Goal: Task Accomplishment & Management: Manage account settings

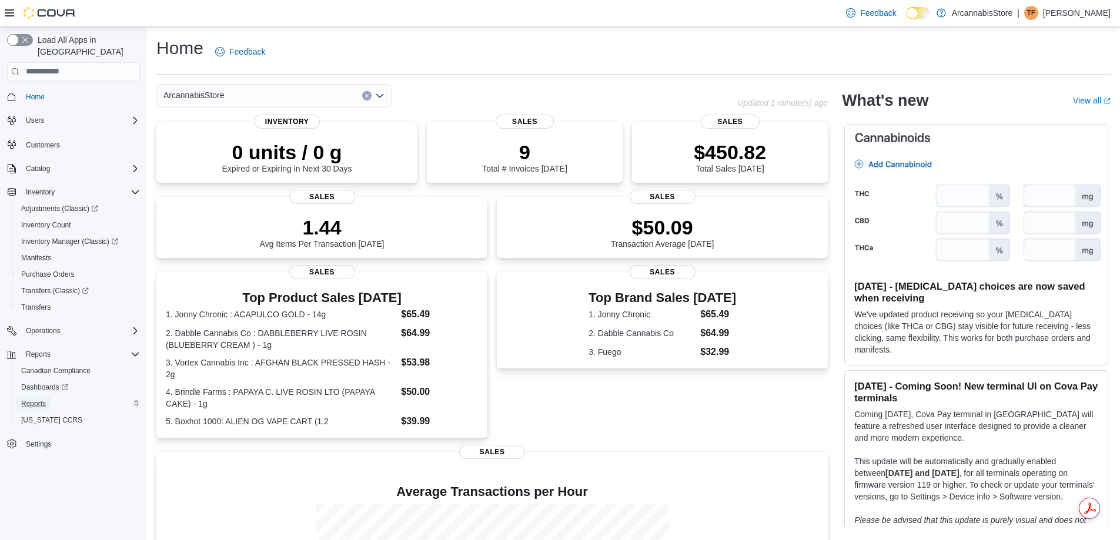
drag, startPoint x: 42, startPoint y: 393, endPoint x: 52, endPoint y: 389, distance: 10.8
click at [42, 399] on span "Reports" at bounding box center [33, 403] width 25 height 9
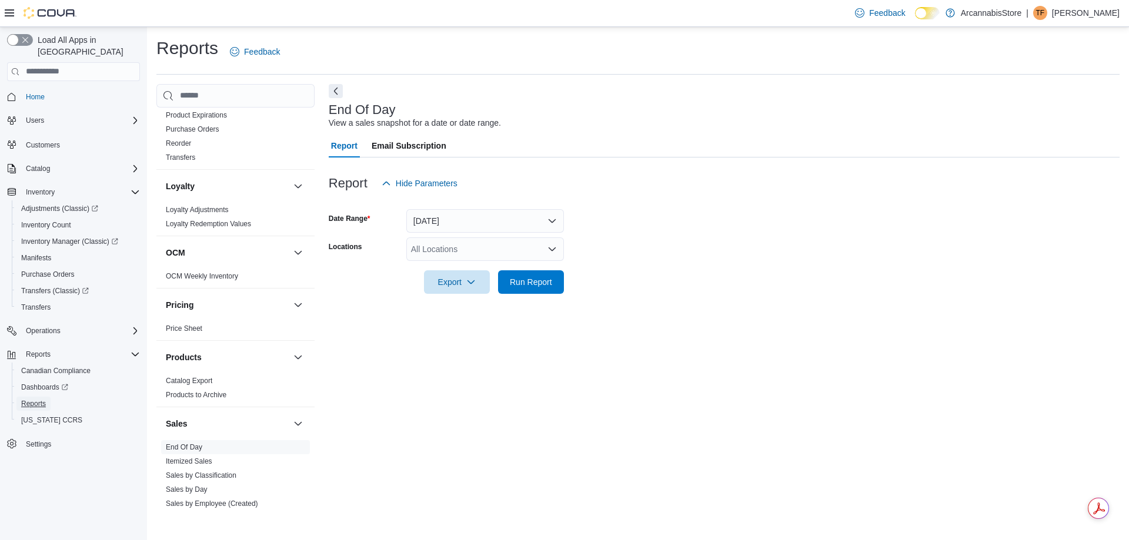
scroll to position [728, 0]
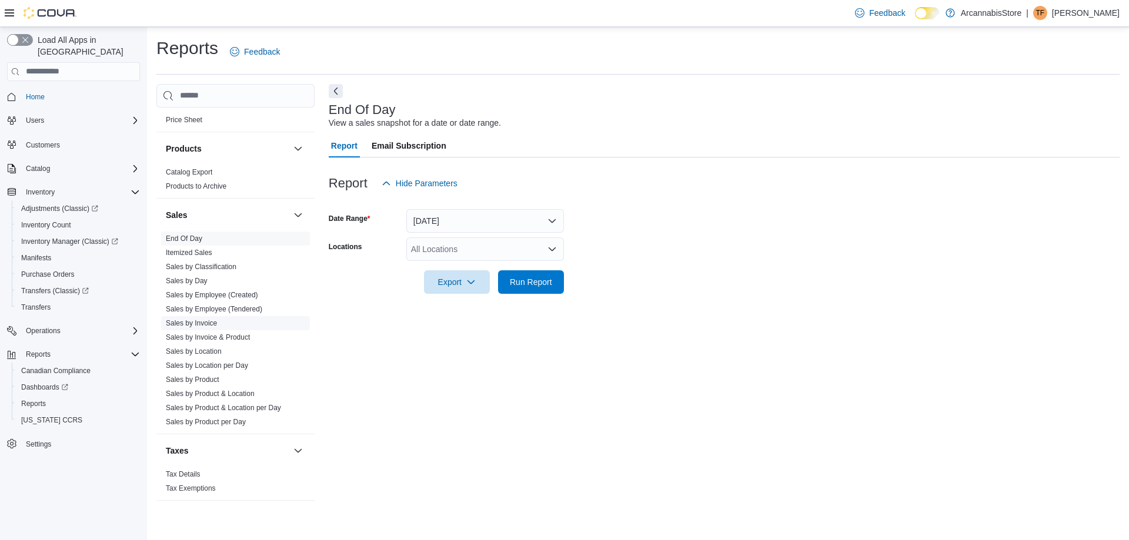
click at [210, 323] on link "Sales by Invoice" at bounding box center [191, 323] width 51 height 8
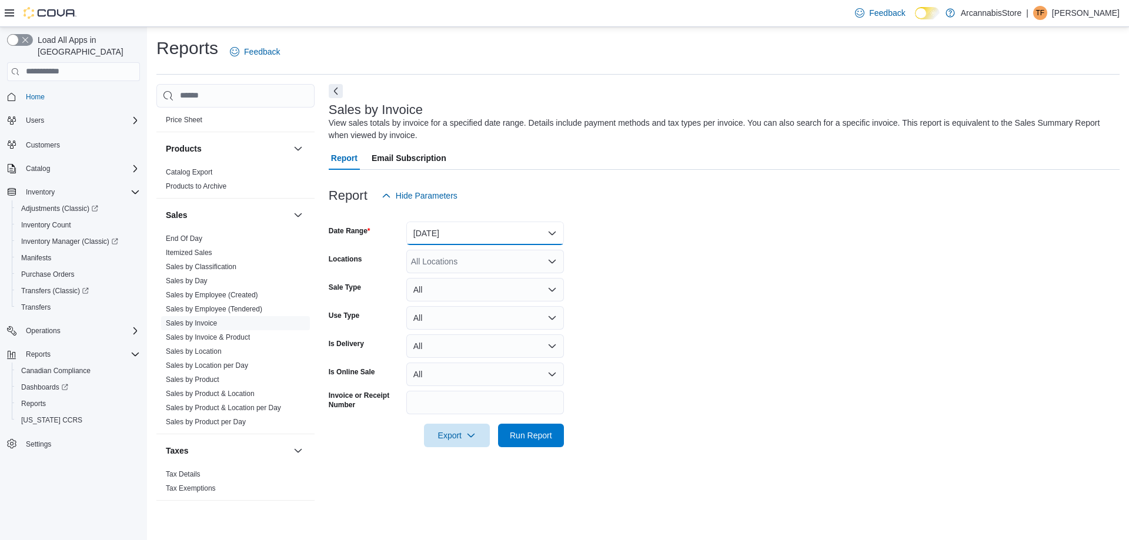
click at [453, 227] on button "[DATE]" at bounding box center [485, 234] width 158 height 24
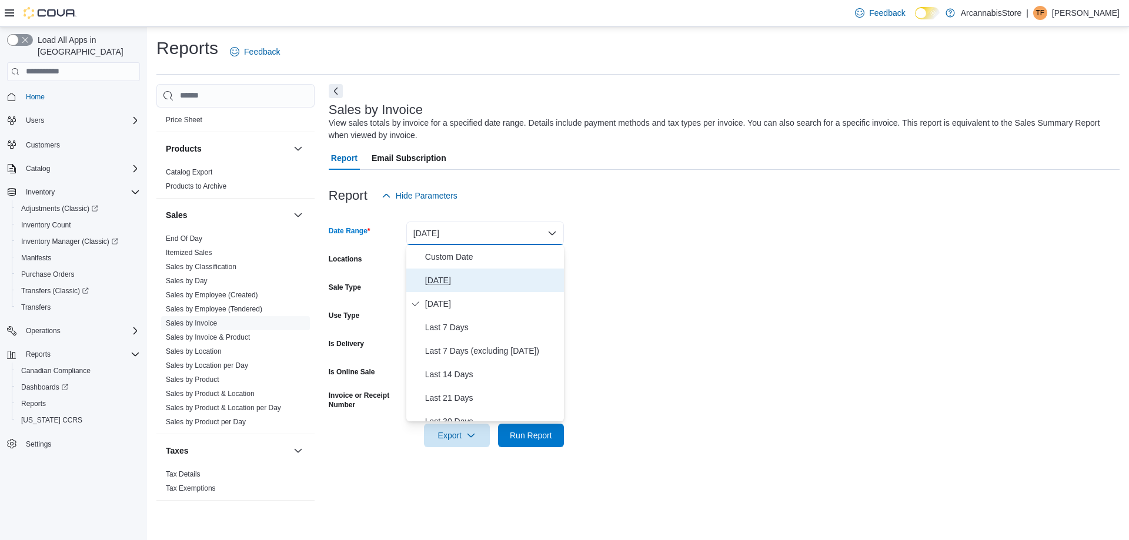
click at [443, 280] on span "[DATE]" at bounding box center [492, 280] width 134 height 14
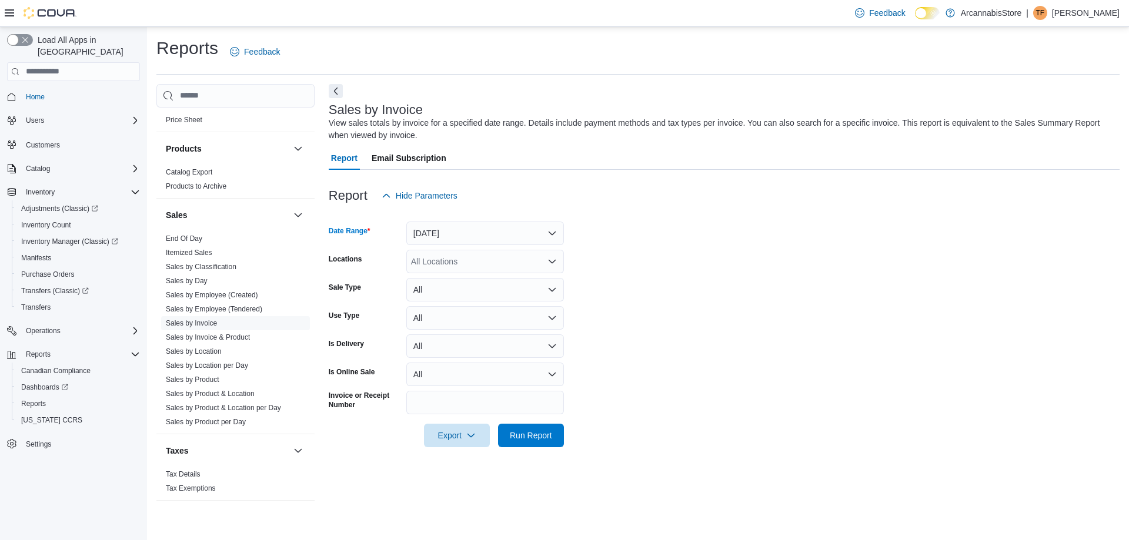
click at [452, 259] on div "All Locations" at bounding box center [485, 262] width 158 height 24
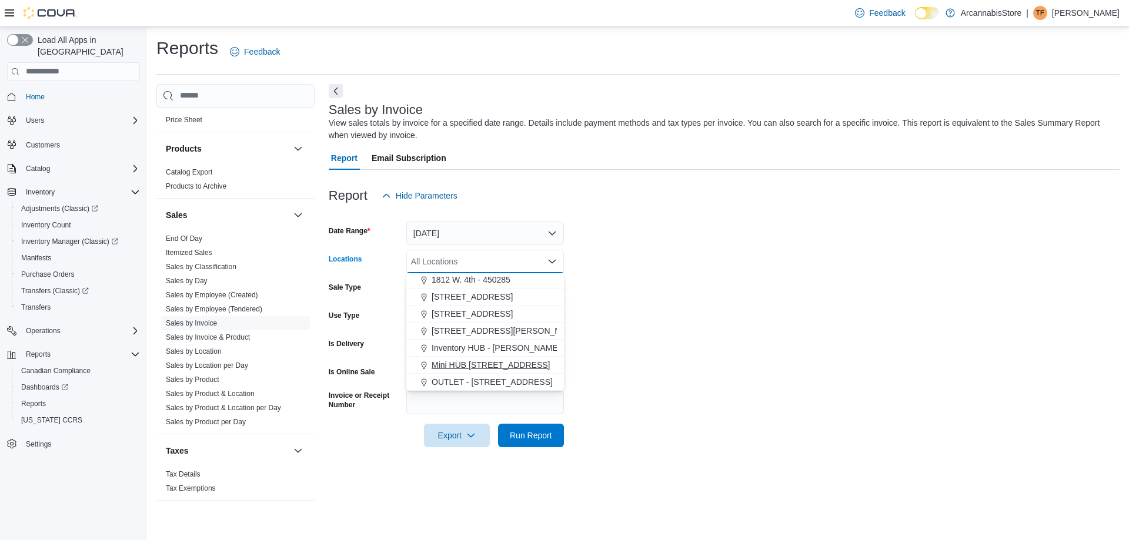
click at [506, 363] on span "Mini HUB 6528 Victoria Dr - 450239" at bounding box center [491, 365] width 118 height 12
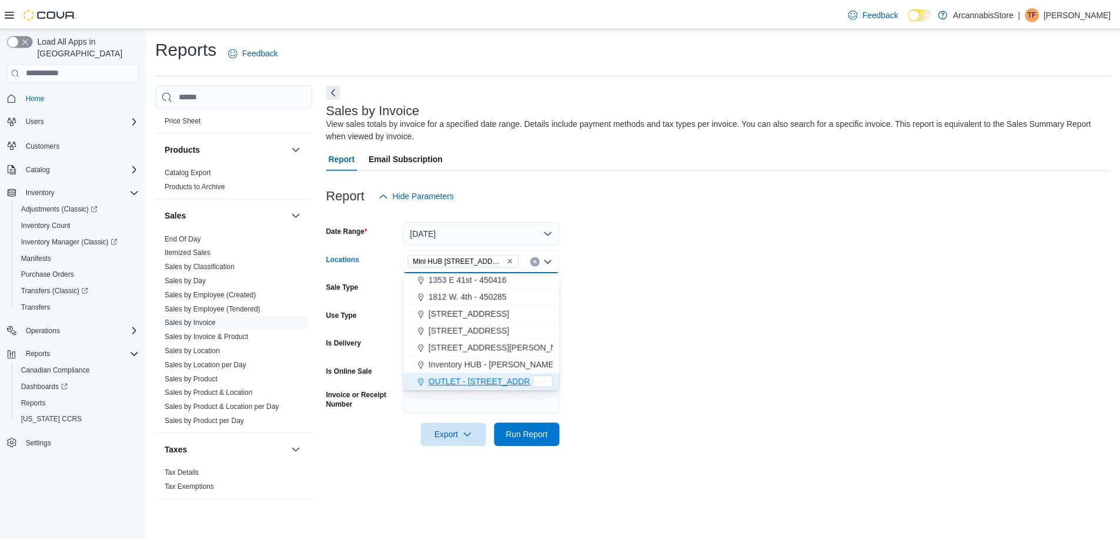
scroll to position [36, 0]
click at [532, 432] on span "Run Report" at bounding box center [531, 435] width 42 height 12
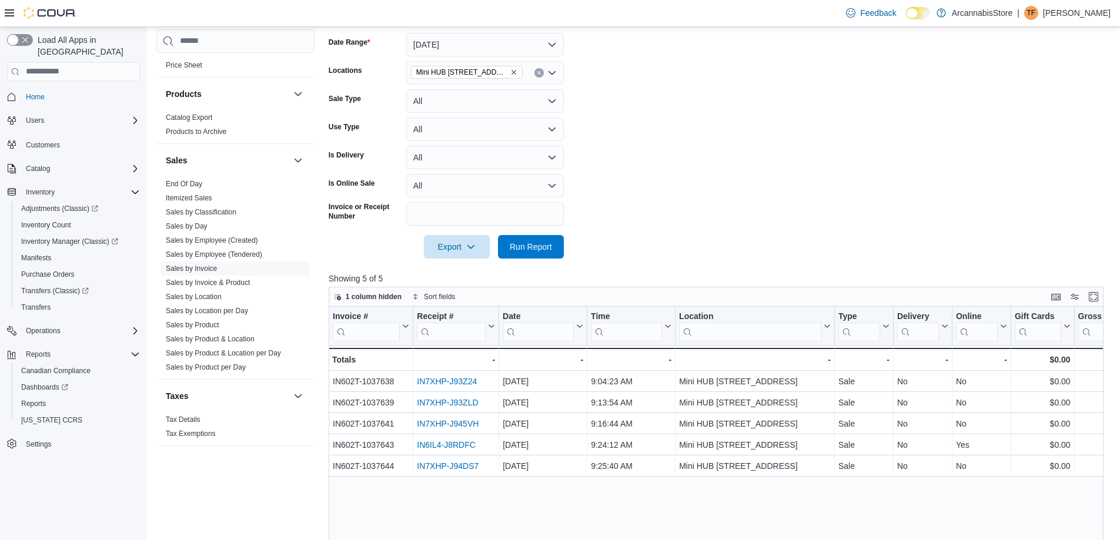
scroll to position [176, 0]
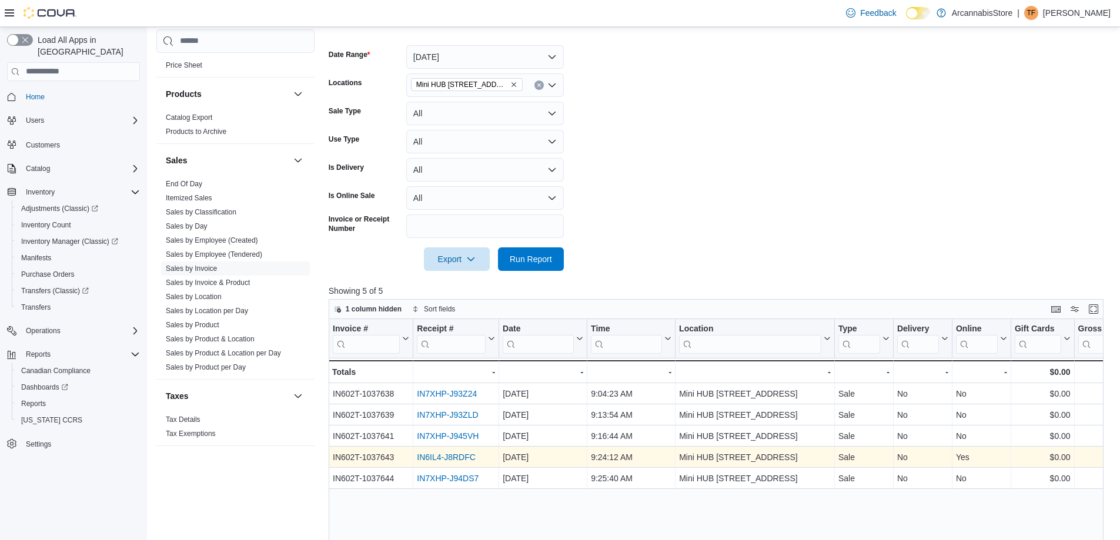
click at [435, 458] on link "IN6IL4-J8RDFC" at bounding box center [446, 457] width 59 height 9
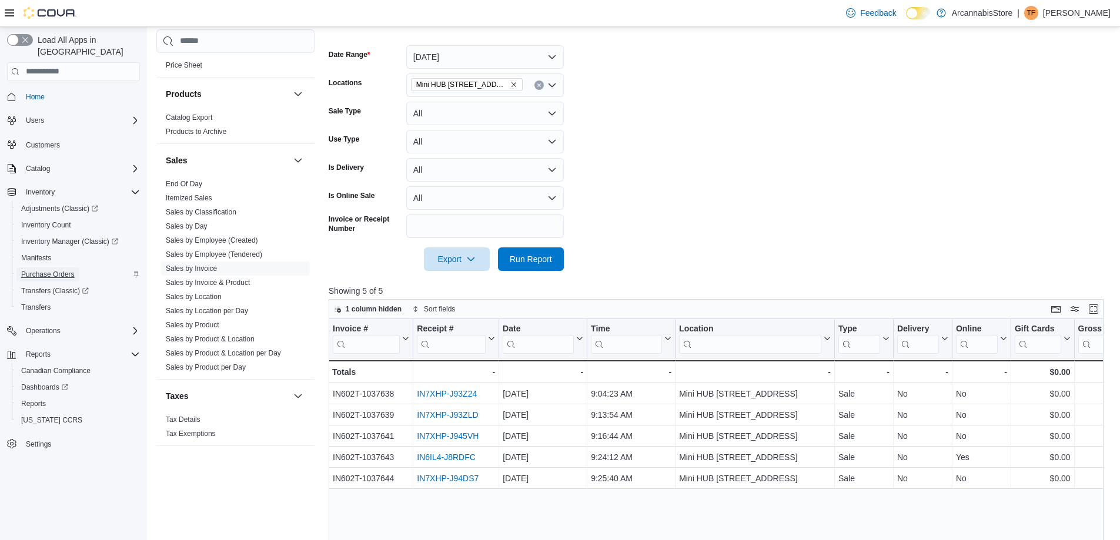
click at [52, 270] on span "Purchase Orders" at bounding box center [48, 274] width 54 height 9
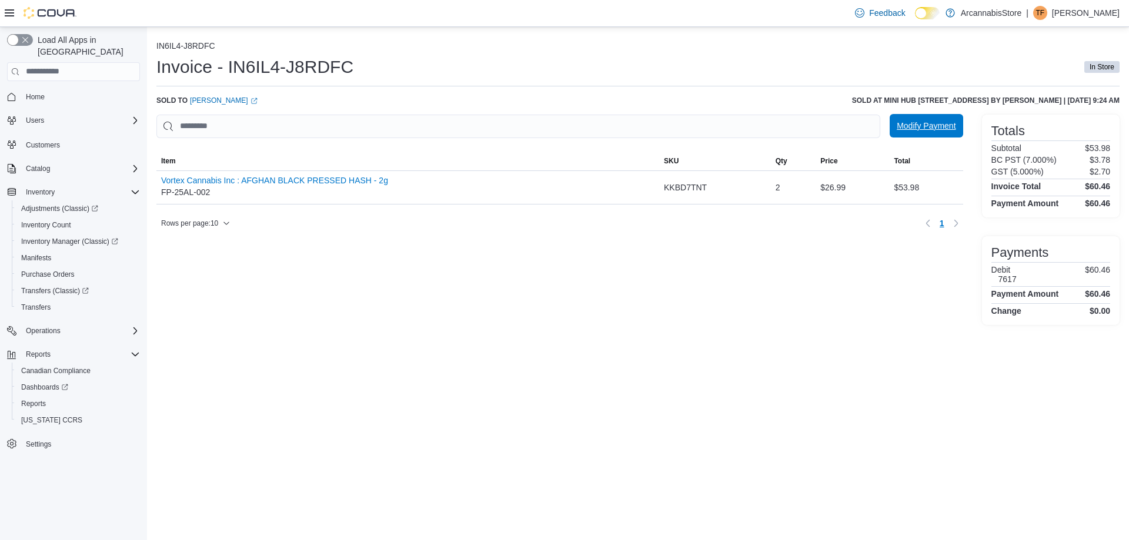
click at [898, 123] on span "Modify Payment" at bounding box center [926, 126] width 59 height 12
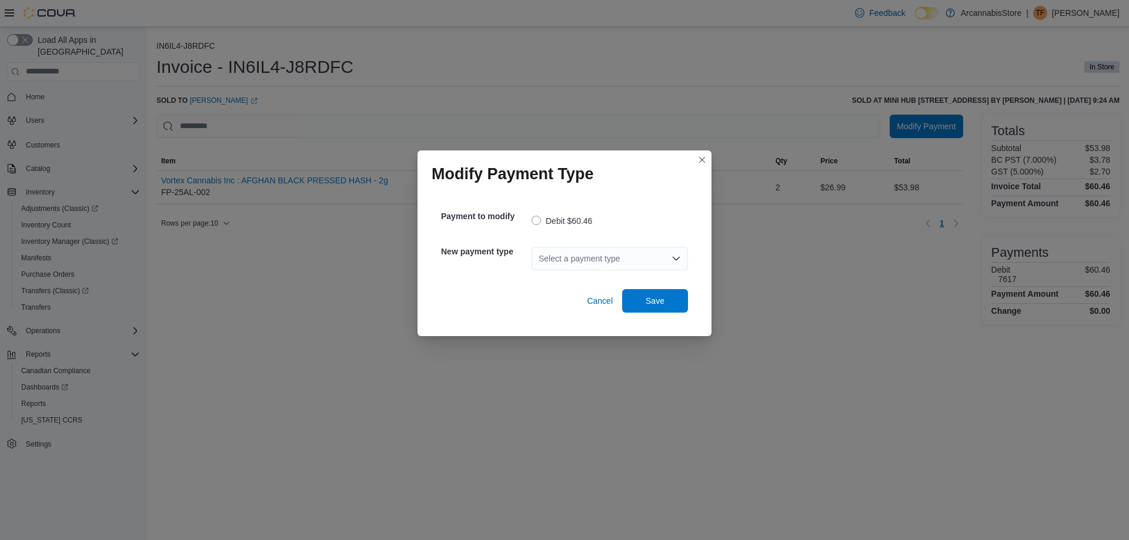
click at [593, 257] on div "Select a payment type" at bounding box center [610, 259] width 156 height 24
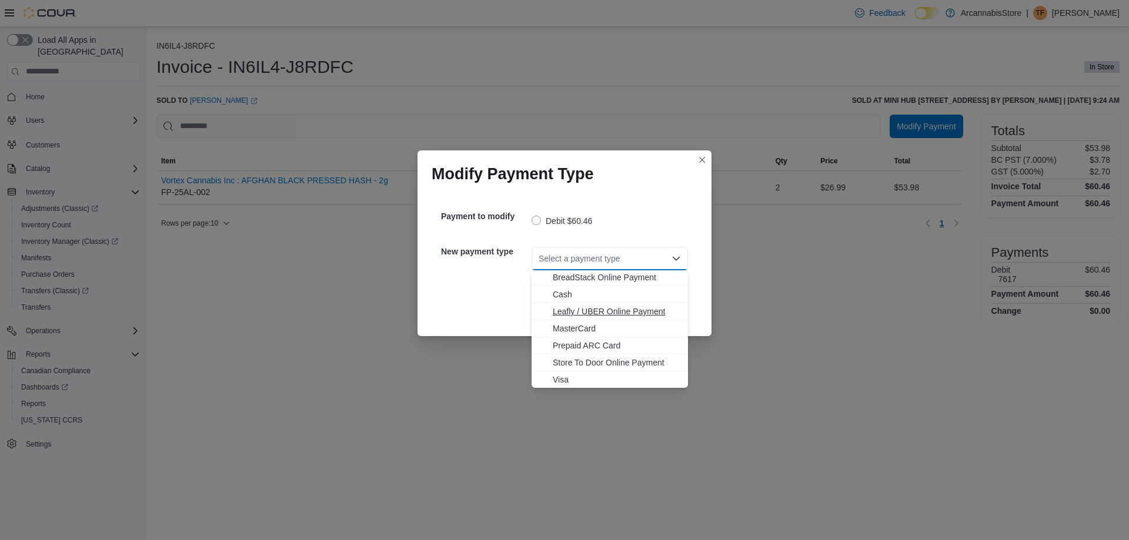
scroll to position [19, 0]
click at [578, 321] on button "MasterCard" at bounding box center [610, 328] width 156 height 17
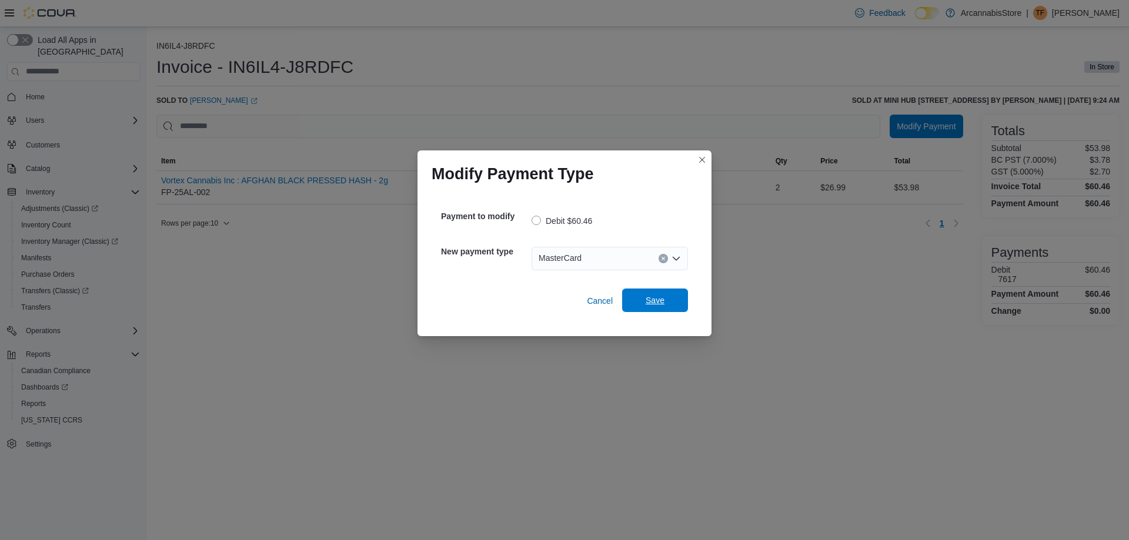
click at [665, 306] on span "Save" at bounding box center [655, 301] width 52 height 24
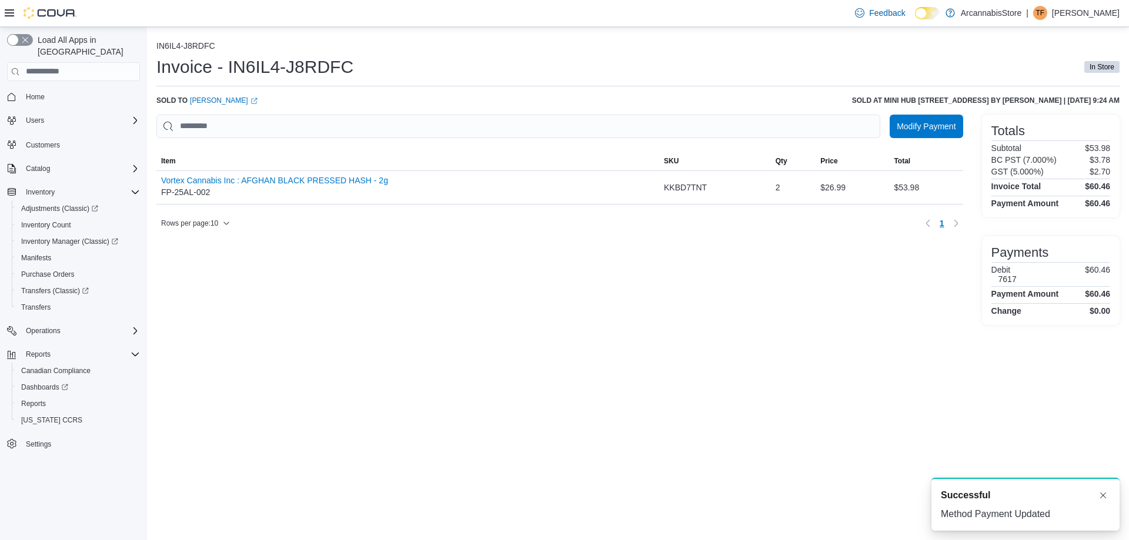
scroll to position [0, 0]
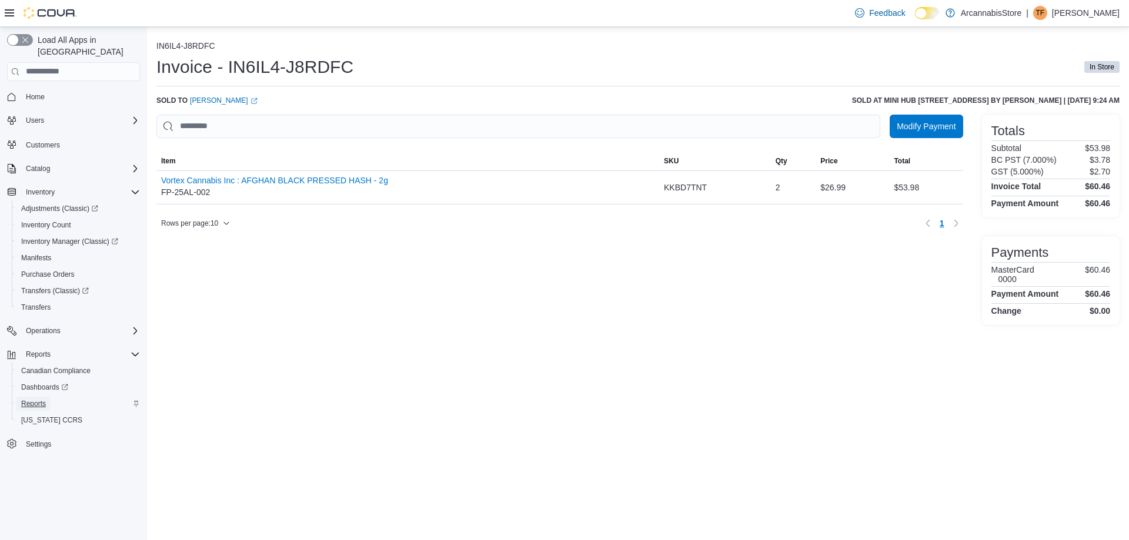
click at [44, 399] on span "Reports" at bounding box center [33, 403] width 25 height 9
